Goal: Task Accomplishment & Management: Manage account settings

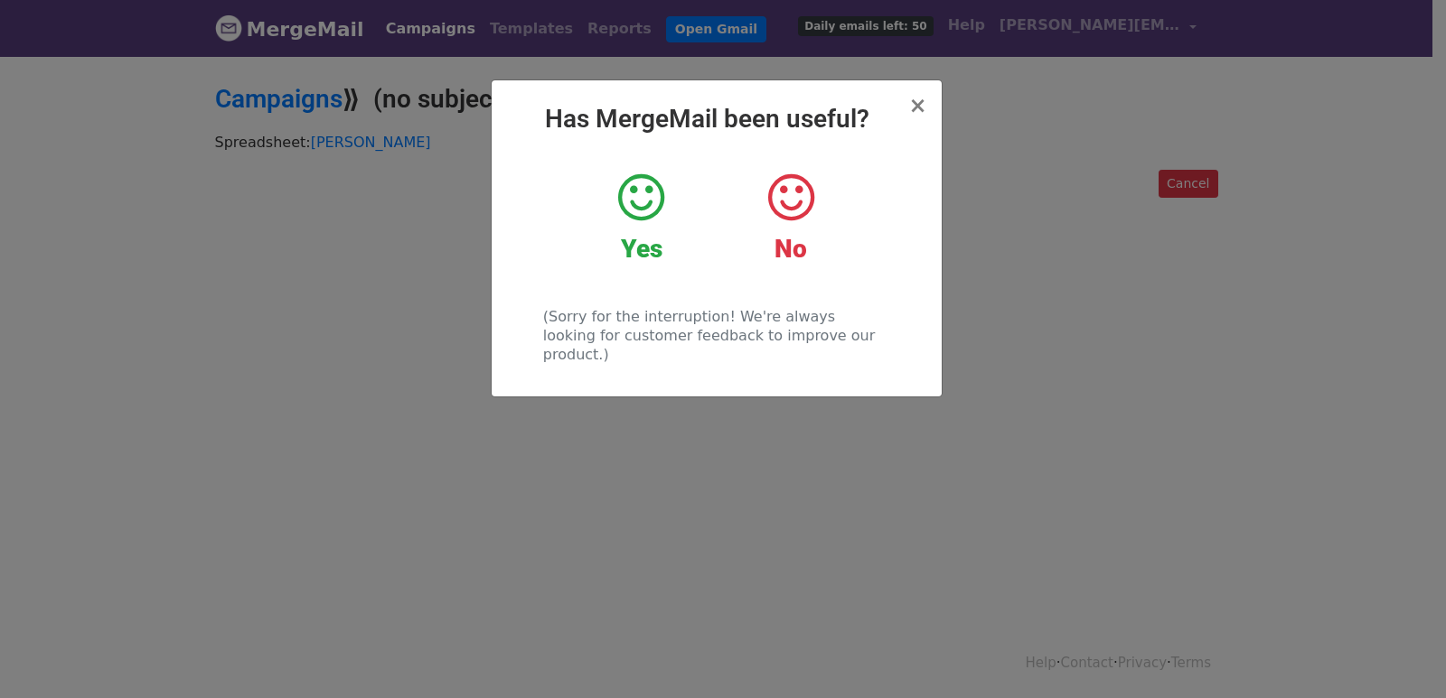
click at [359, 193] on div "× Has MergeMail been useful? Yes No (Sorry for the interruption! We're always l…" at bounding box center [723, 376] width 1446 height 644
